Goal: Information Seeking & Learning: Learn about a topic

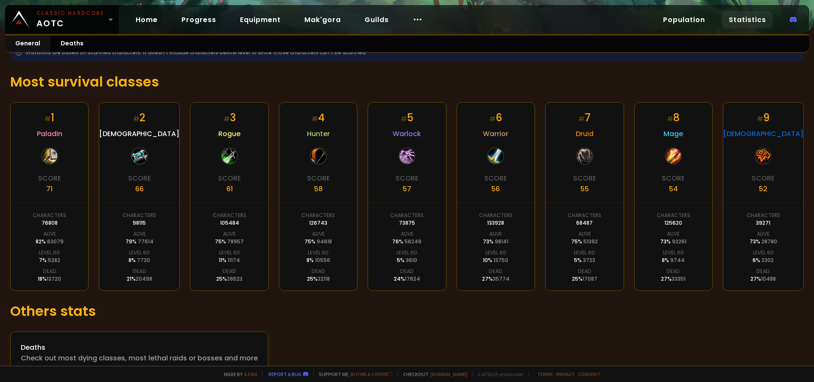
scroll to position [138, 0]
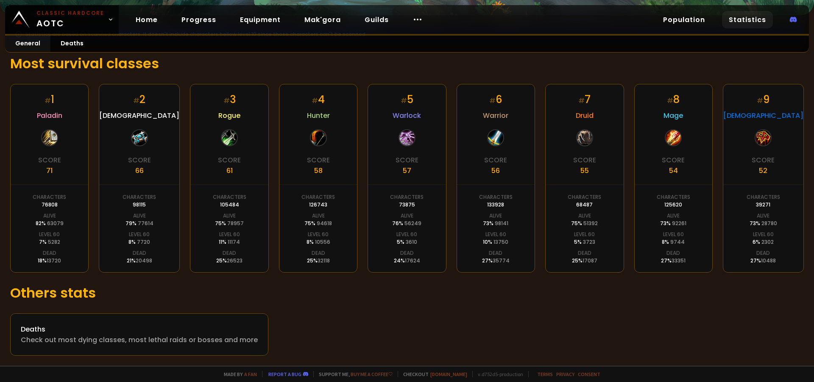
click at [472, 312] on div "Statistics are based on scanned characters. It doesn't include characters bello…" at bounding box center [407, 190] width 814 height 351
click at [197, 19] on link "Progress" at bounding box center [199, 19] width 48 height 17
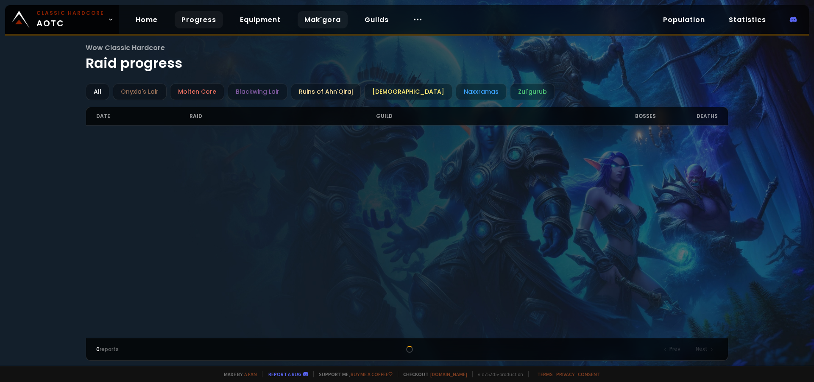
click at [335, 14] on link "Mak'gora" at bounding box center [323, 19] width 50 height 17
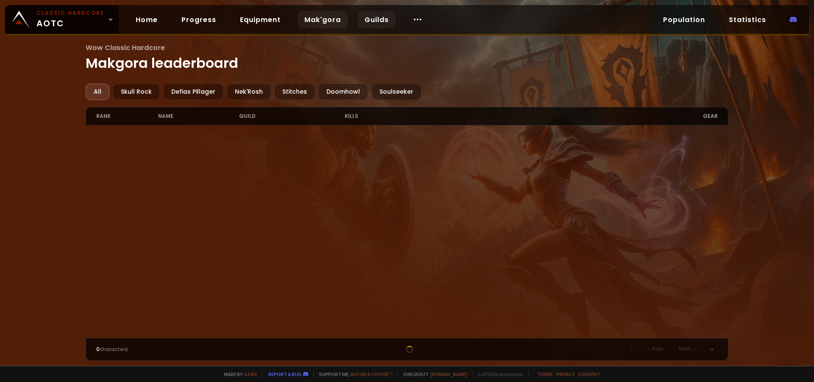
click at [362, 20] on link "Guilds" at bounding box center [377, 19] width 38 height 17
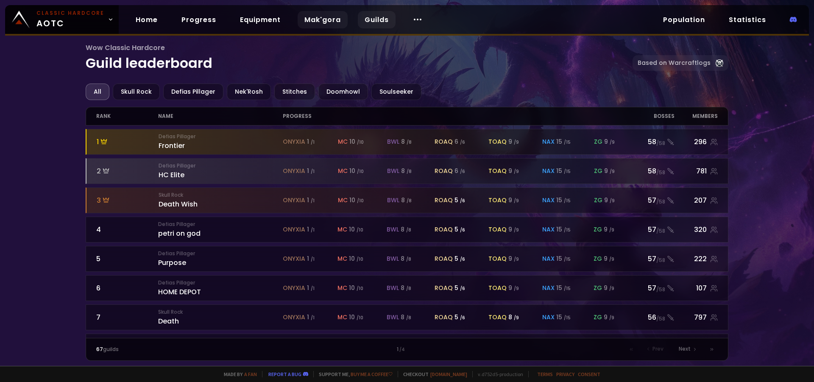
click at [316, 20] on link "Mak'gora" at bounding box center [323, 19] width 50 height 17
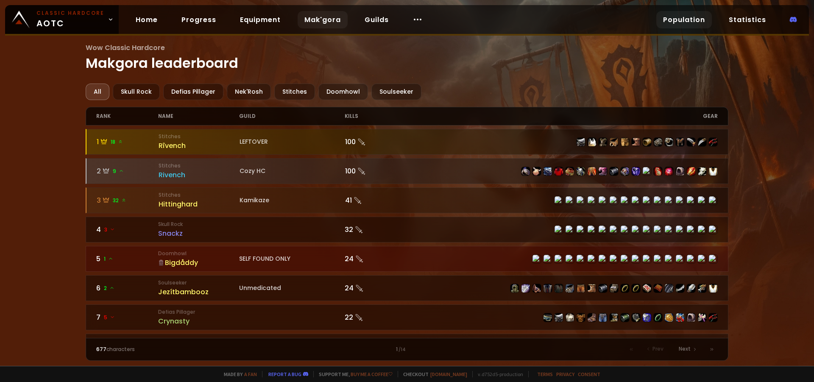
click at [674, 25] on link "Population" at bounding box center [685, 19] width 56 height 17
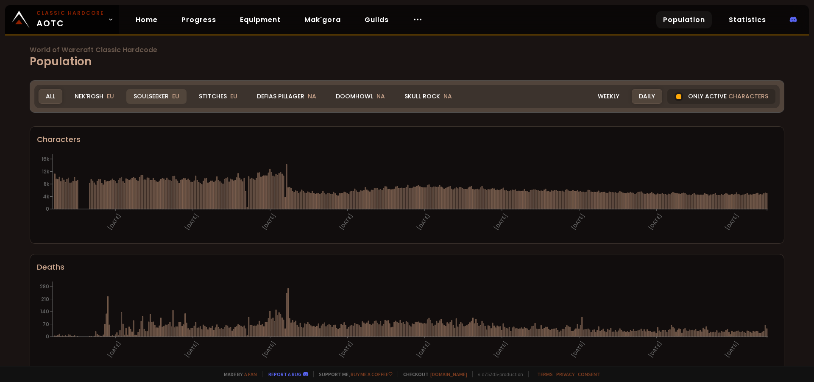
click at [166, 97] on div "Soulseeker EU" at bounding box center [156, 96] width 60 height 15
click at [730, 99] on span "characters" at bounding box center [749, 96] width 40 height 9
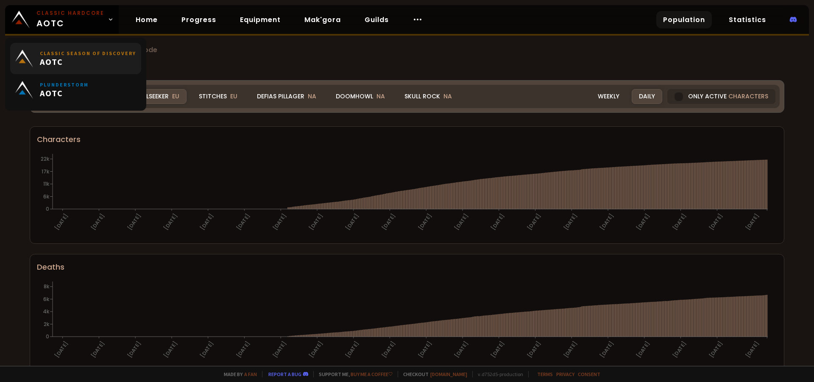
click at [108, 19] on icon at bounding box center [111, 20] width 6 height 6
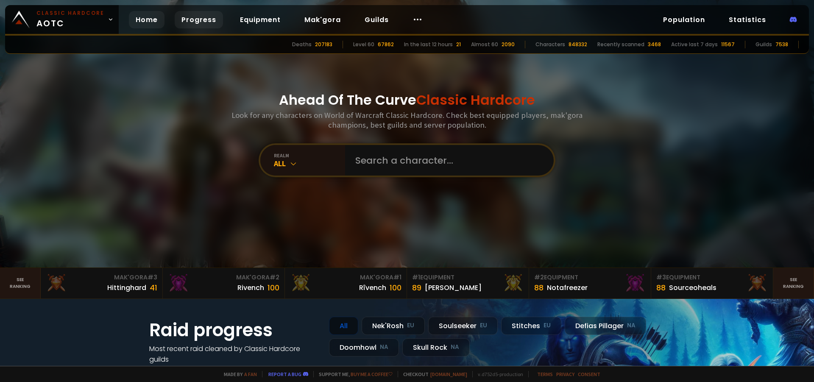
click at [187, 20] on link "Progress" at bounding box center [199, 19] width 48 height 17
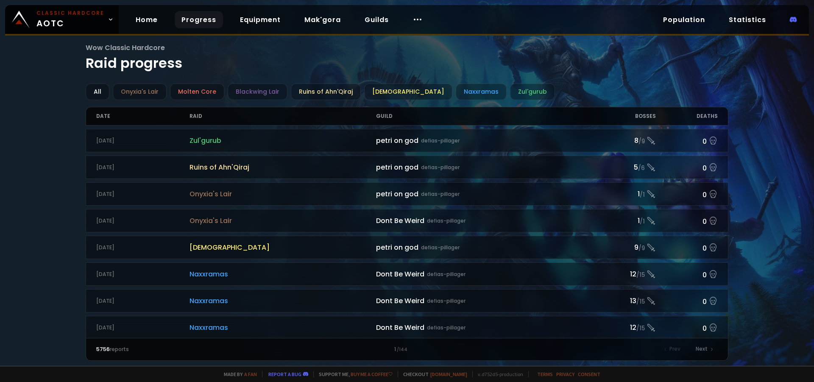
click at [205, 19] on link "Progress" at bounding box center [199, 19] width 48 height 17
click at [262, 20] on link "Equipment" at bounding box center [260, 19] width 54 height 17
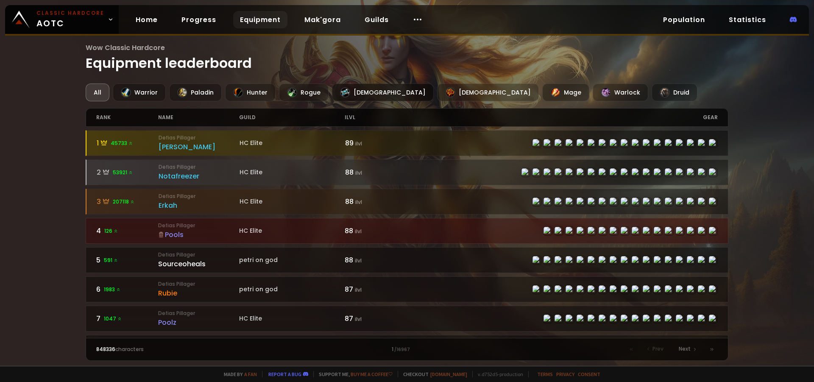
click at [361, 92] on div "[DEMOGRAPHIC_DATA]" at bounding box center [383, 93] width 102 height 18
